Goal: Information Seeking & Learning: Learn about a topic

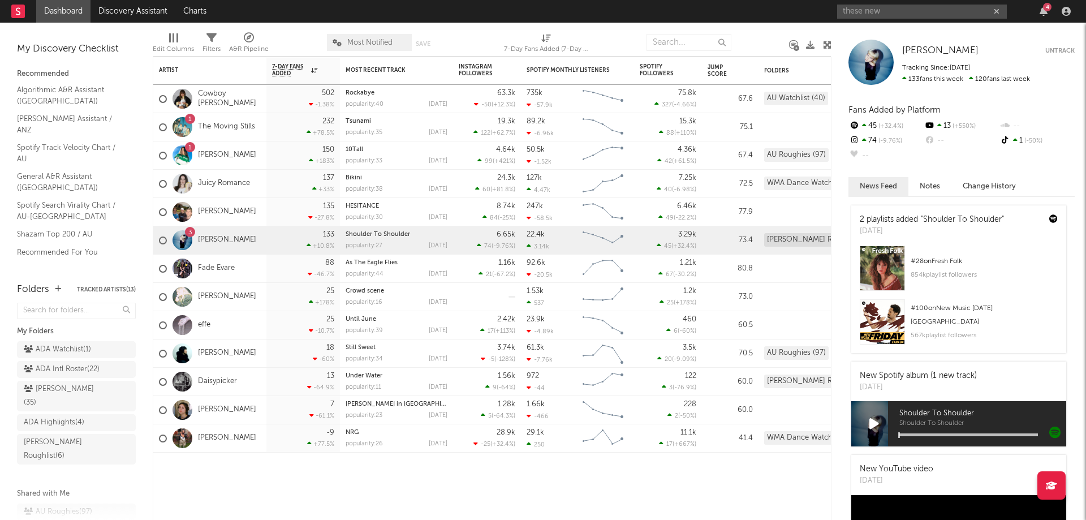
click at [933, 11] on input "these new" at bounding box center [922, 12] width 170 height 14
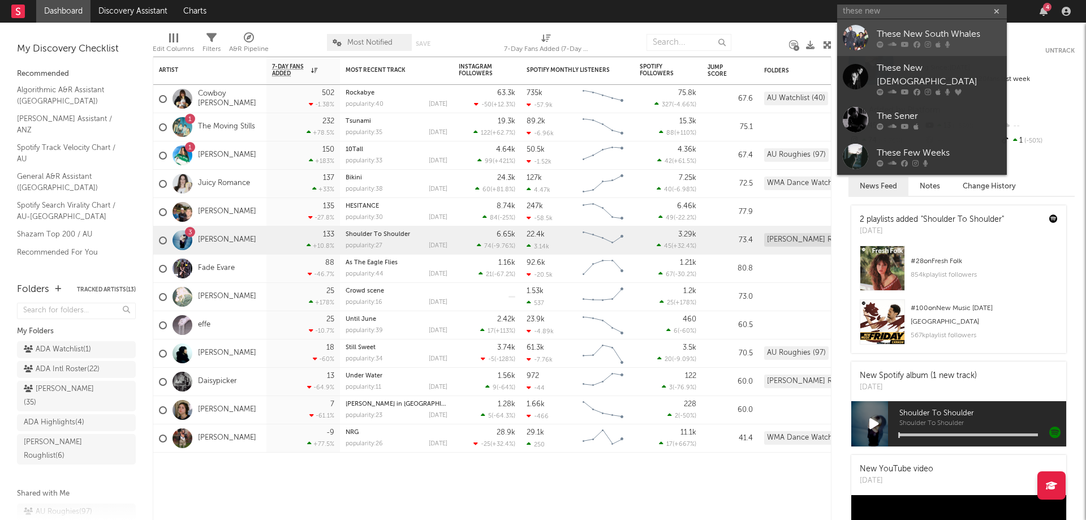
type input "these new"
click at [931, 45] on div at bounding box center [939, 44] width 124 height 7
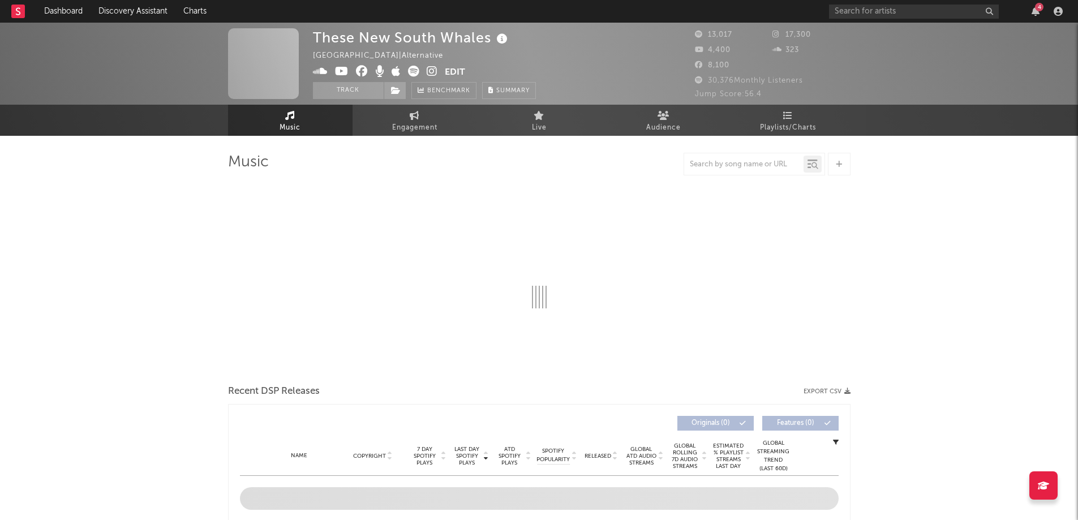
click at [479, 44] on div "These New South Whales" at bounding box center [411, 37] width 197 height 19
select select "1w"
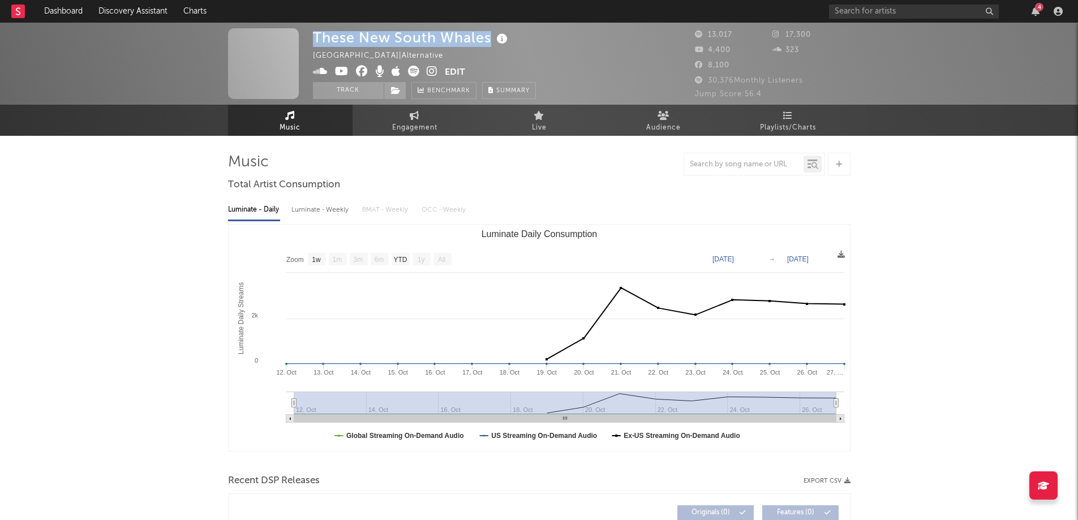
copy div "These New South Whales"
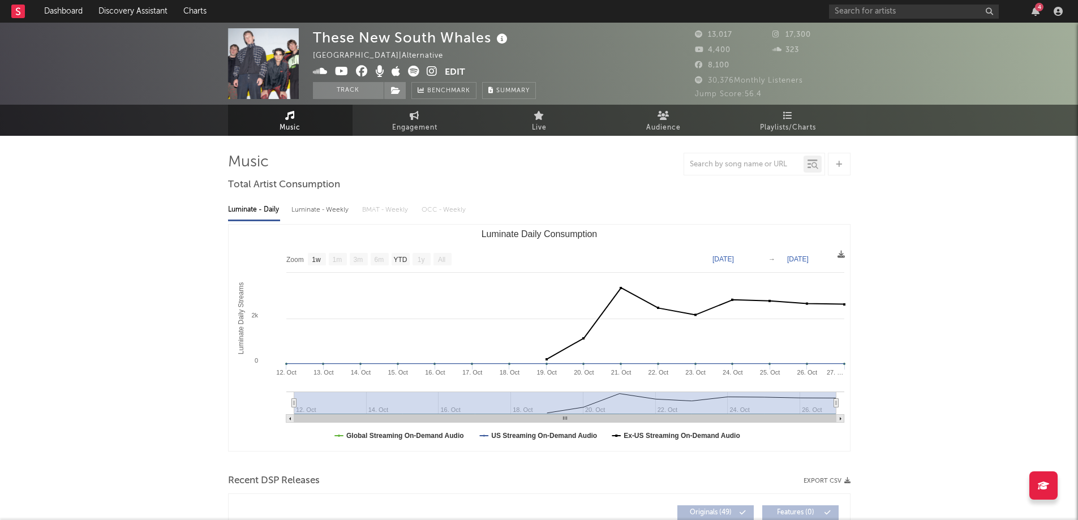
click at [741, 120] on link "Playlists/Charts" at bounding box center [788, 120] width 124 height 31
